Goal: Browse casually

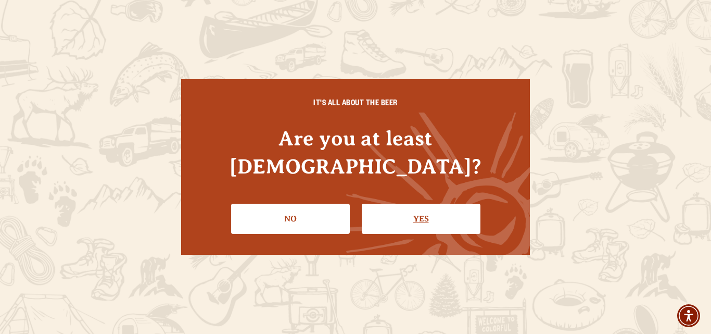
click at [424, 203] on link "Yes" at bounding box center [421, 218] width 119 height 30
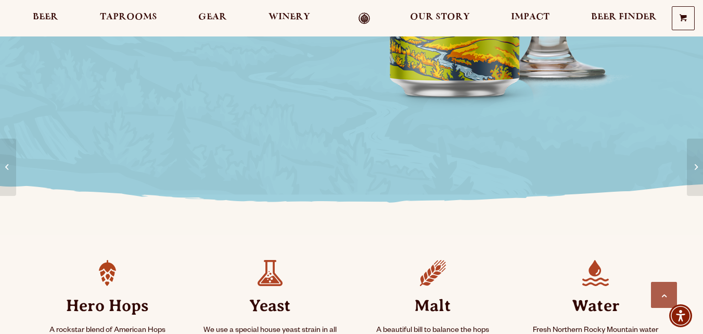
scroll to position [923, 0]
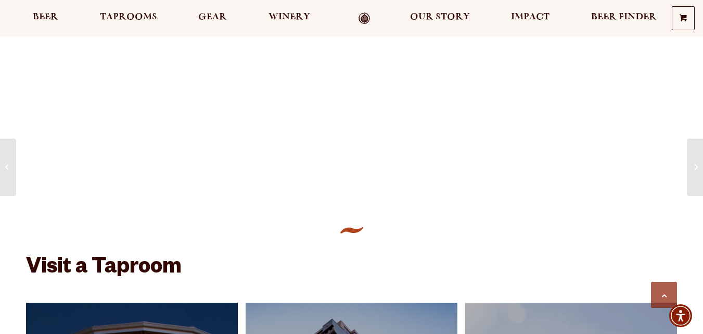
drag, startPoint x: 701, startPoint y: 132, endPoint x: 710, endPoint y: 127, distance: 10.5
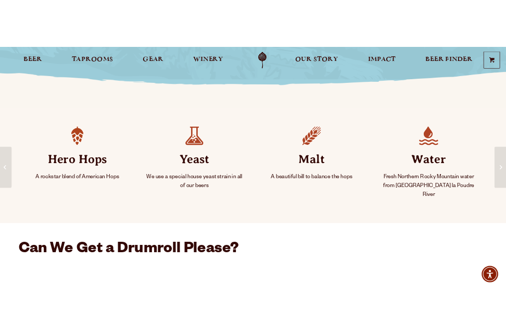
scroll to position [0, 0]
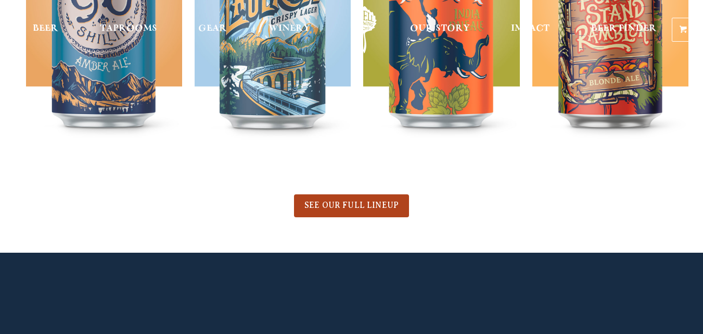
scroll to position [357, 0]
